Goal: Check status: Check status

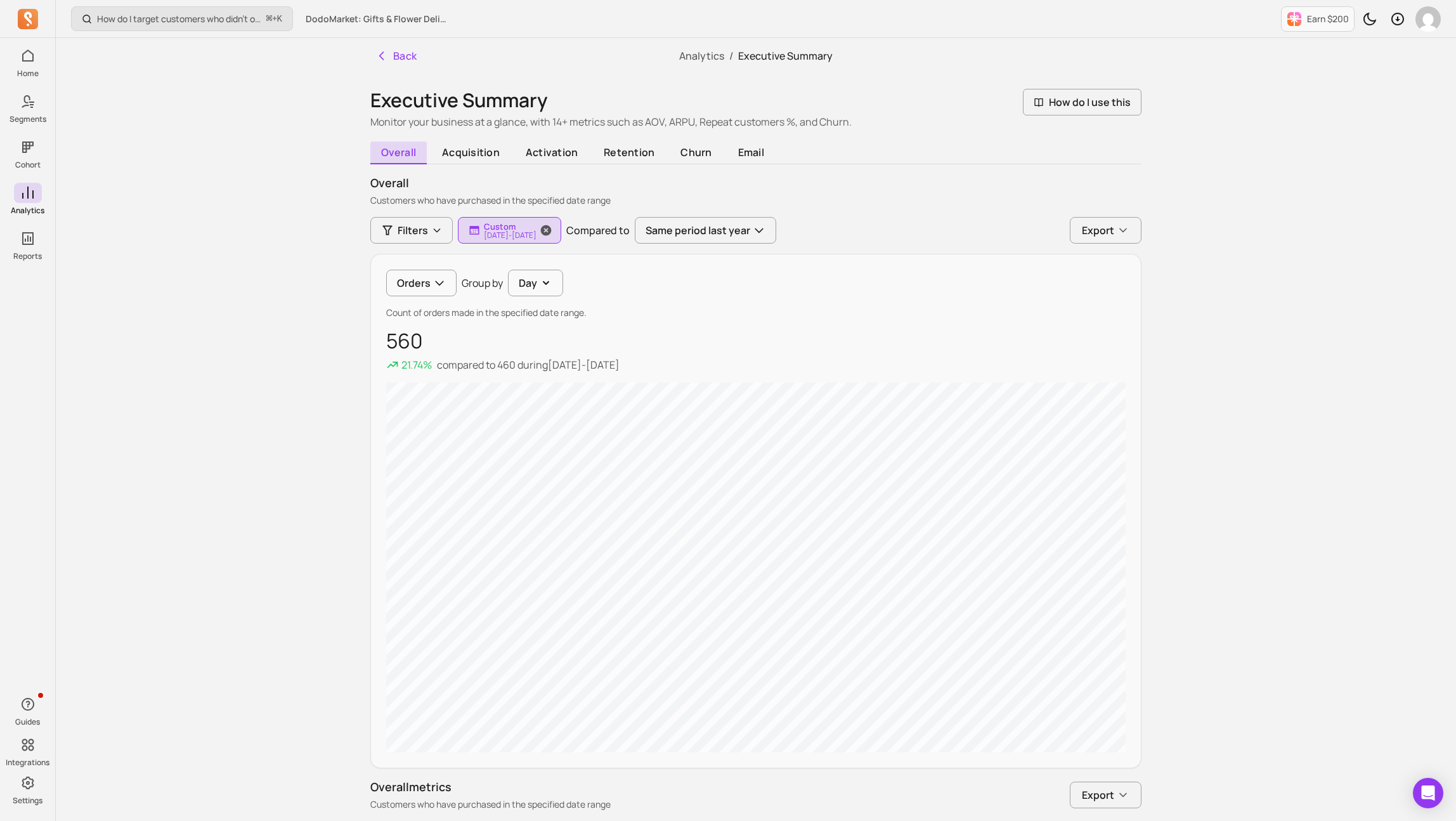
click at [537, 227] on p "Custom" at bounding box center [510, 226] width 53 height 10
click at [541, 258] on button "Custom" at bounding box center [550, 268] width 168 height 26
click at [532, 315] on span "last 30 days" at bounding box center [521, 320] width 56 height 13
type input "[DATE]"
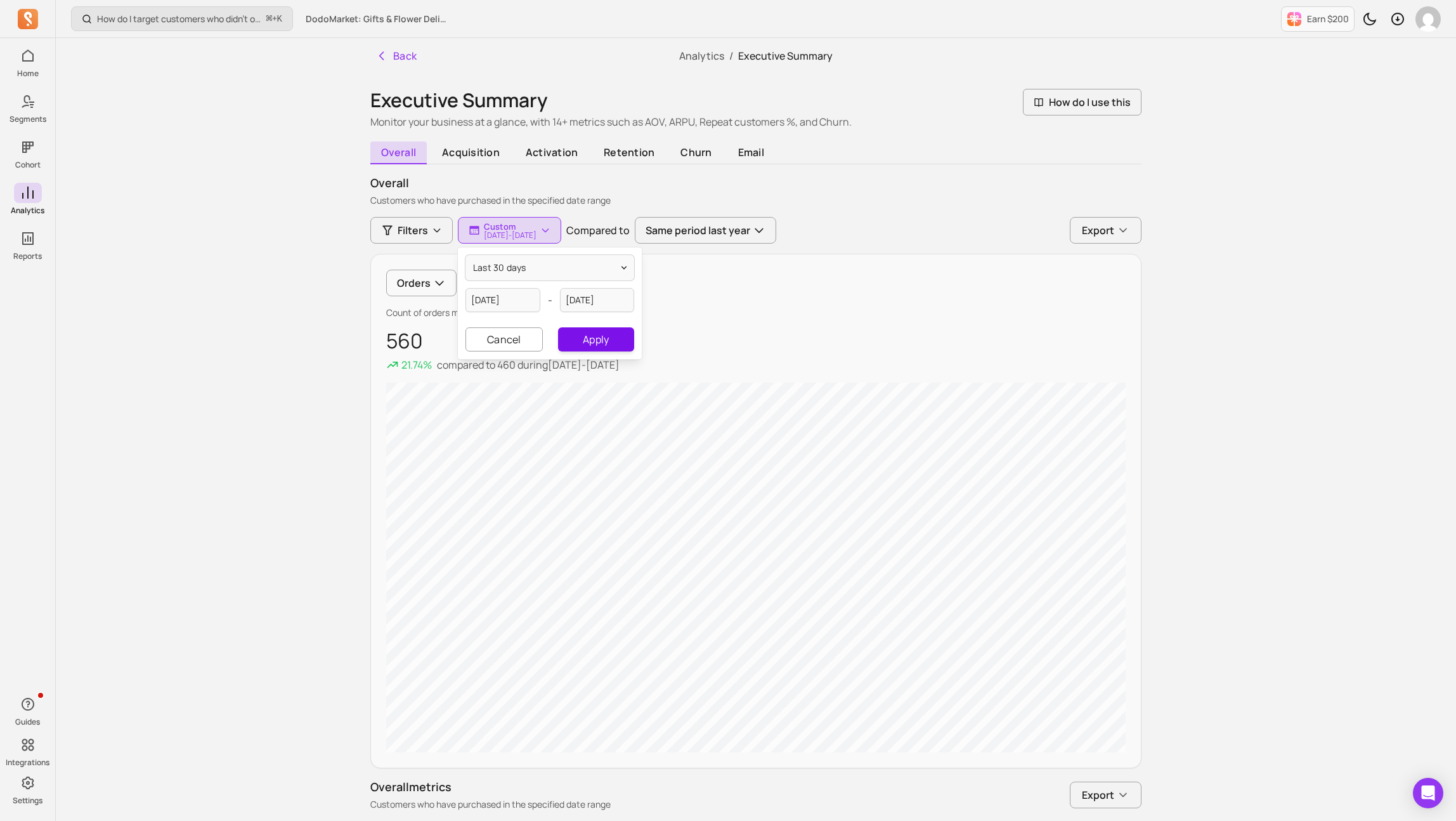
click at [598, 336] on button "Apply" at bounding box center [596, 339] width 76 height 24
click at [537, 229] on p "Last 30 days" at bounding box center [510, 226] width 53 height 10
click at [516, 299] on input "[DATE]" at bounding box center [502, 300] width 75 height 24
select select "2025"
select select "July"
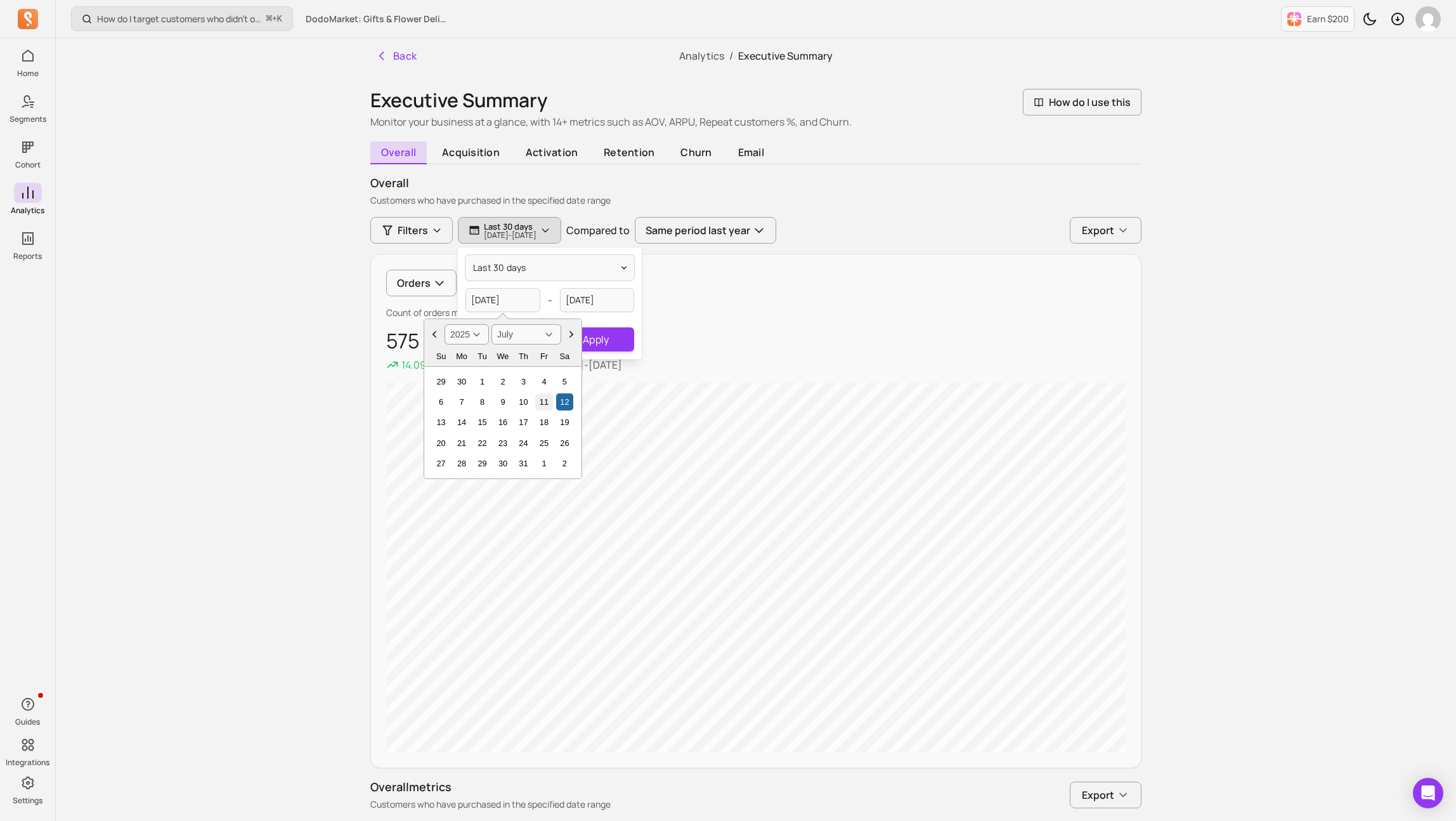
click at [544, 401] on div "11" at bounding box center [543, 401] width 17 height 17
type input "[DATE]"
click at [599, 296] on input "[DATE]" at bounding box center [597, 300] width 75 height 24
select select "2025"
select select "August"
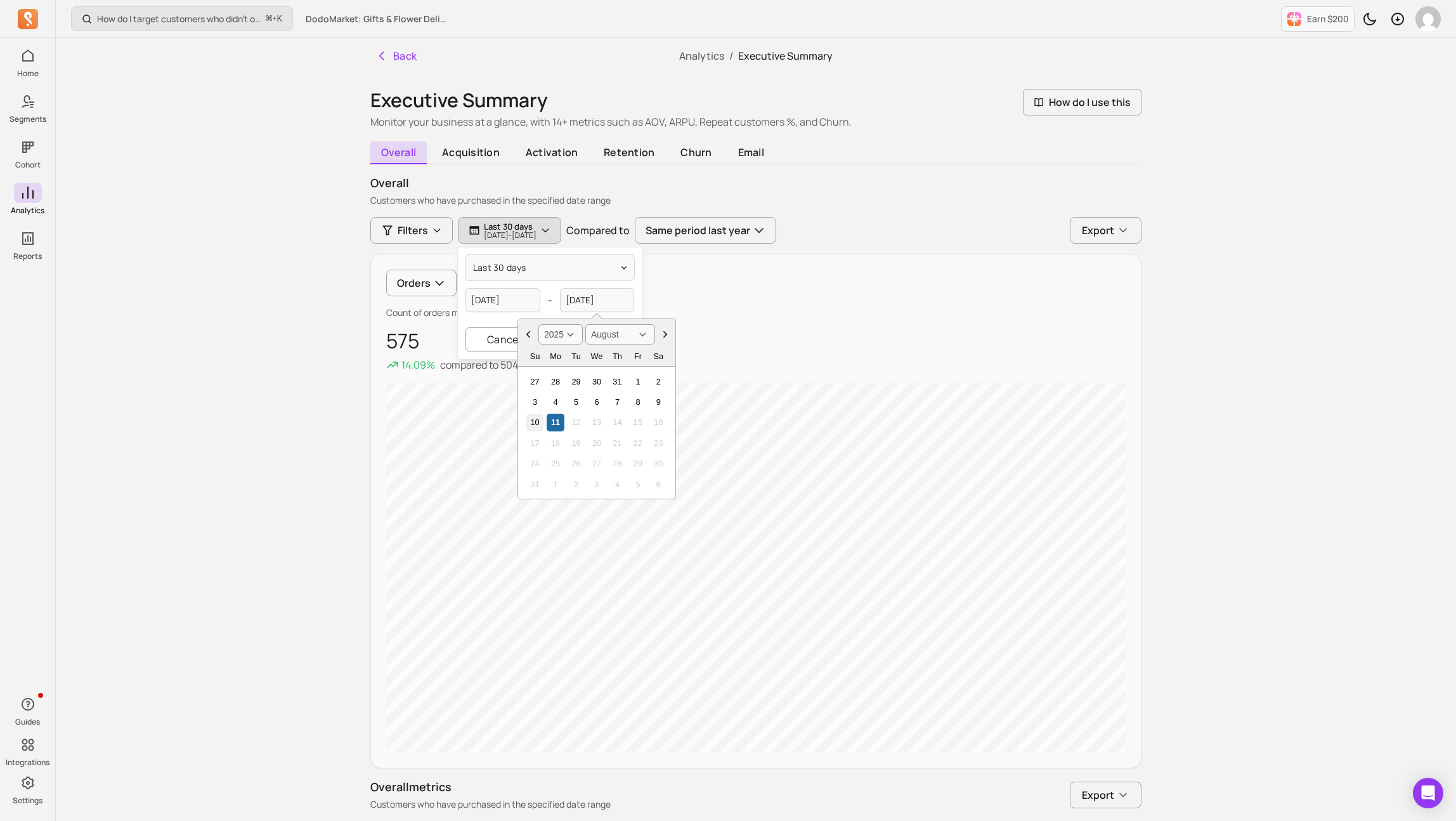
click at [537, 417] on div "10" at bounding box center [534, 421] width 17 height 17
type input "[DATE]"
click at [601, 342] on button "Apply" at bounding box center [596, 339] width 76 height 24
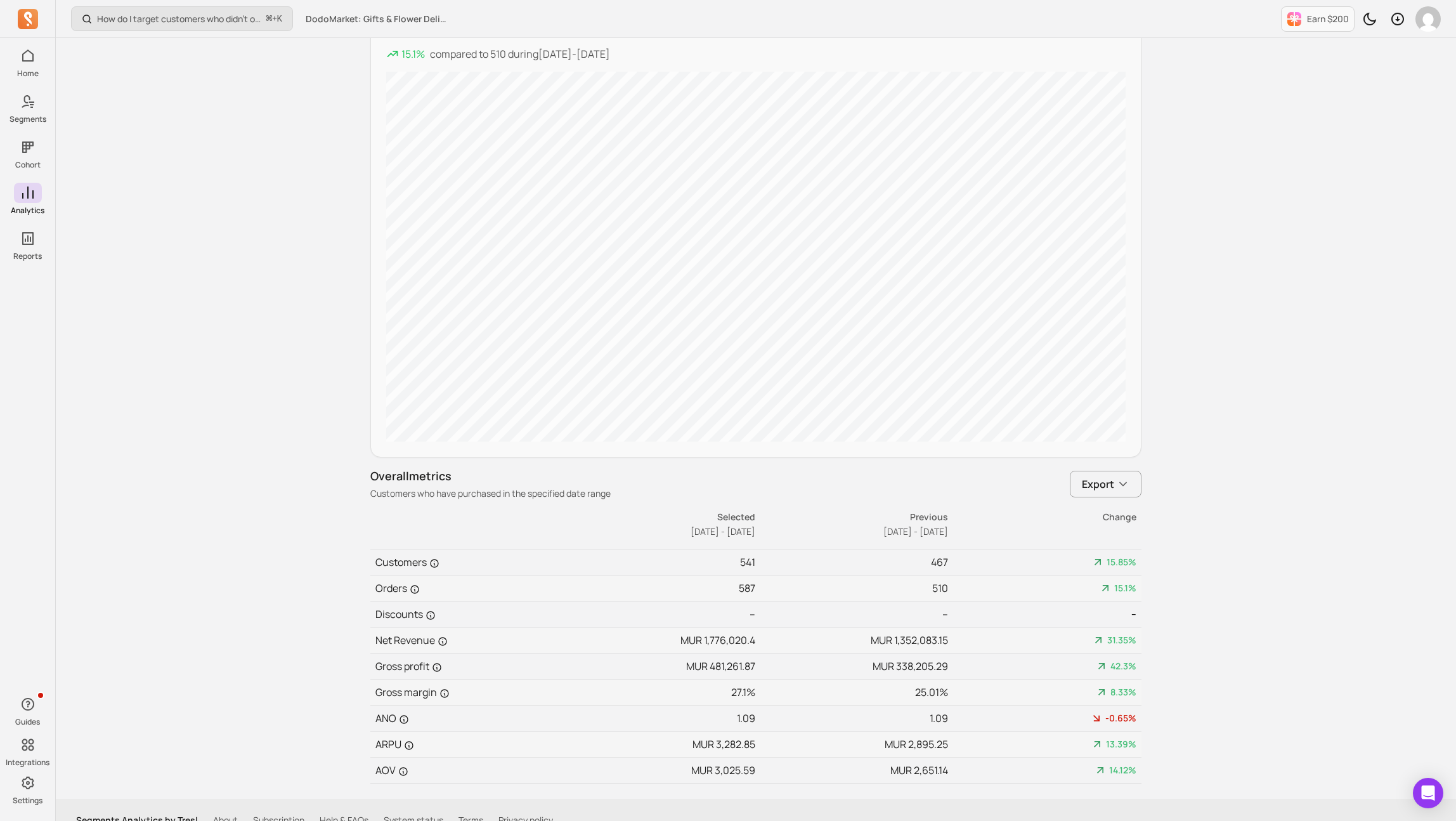
scroll to position [331, 0]
